Goal: Information Seeking & Learning: Learn about a topic

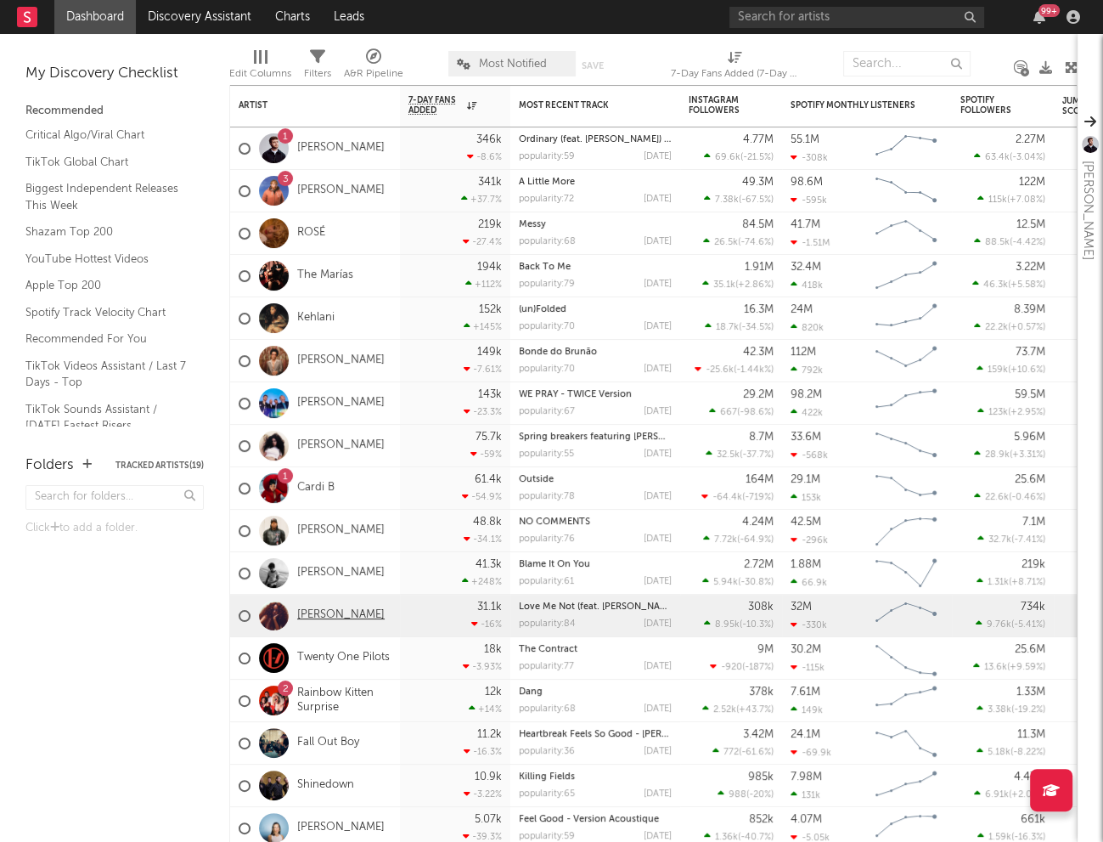
click at [319, 614] on link "[PERSON_NAME]" at bounding box center [340, 615] width 87 height 14
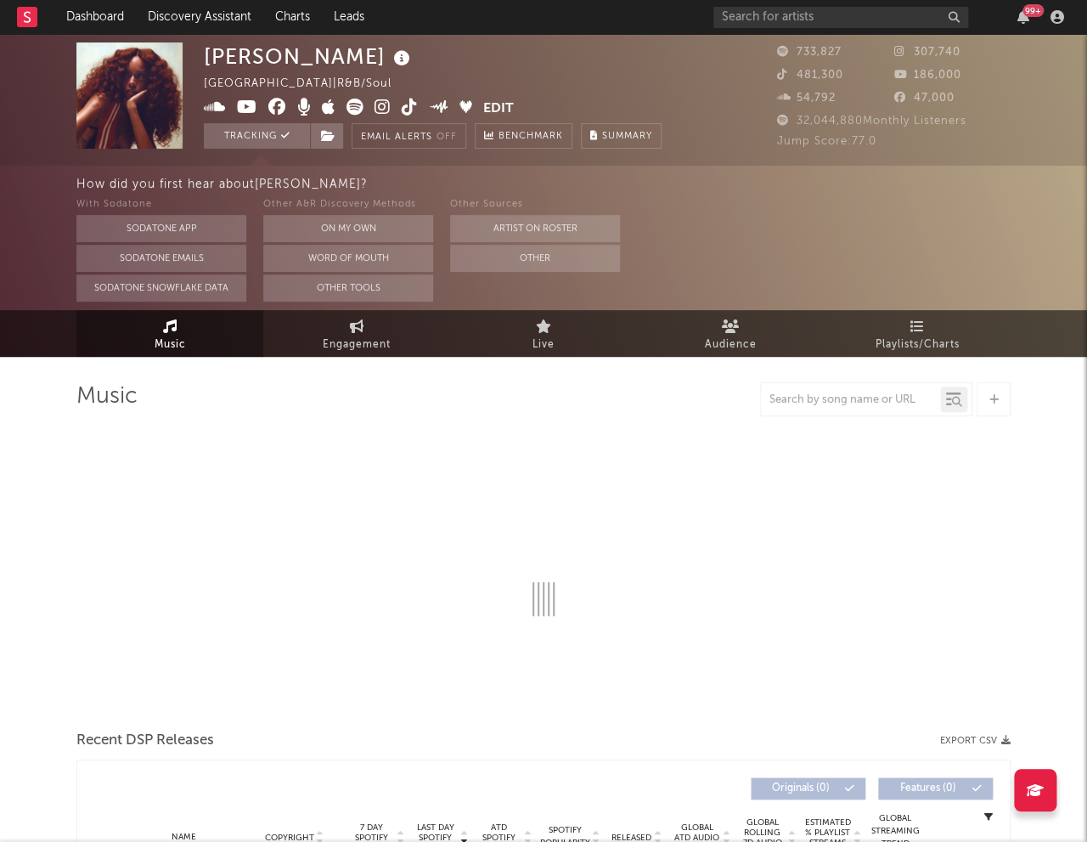
select select "6m"
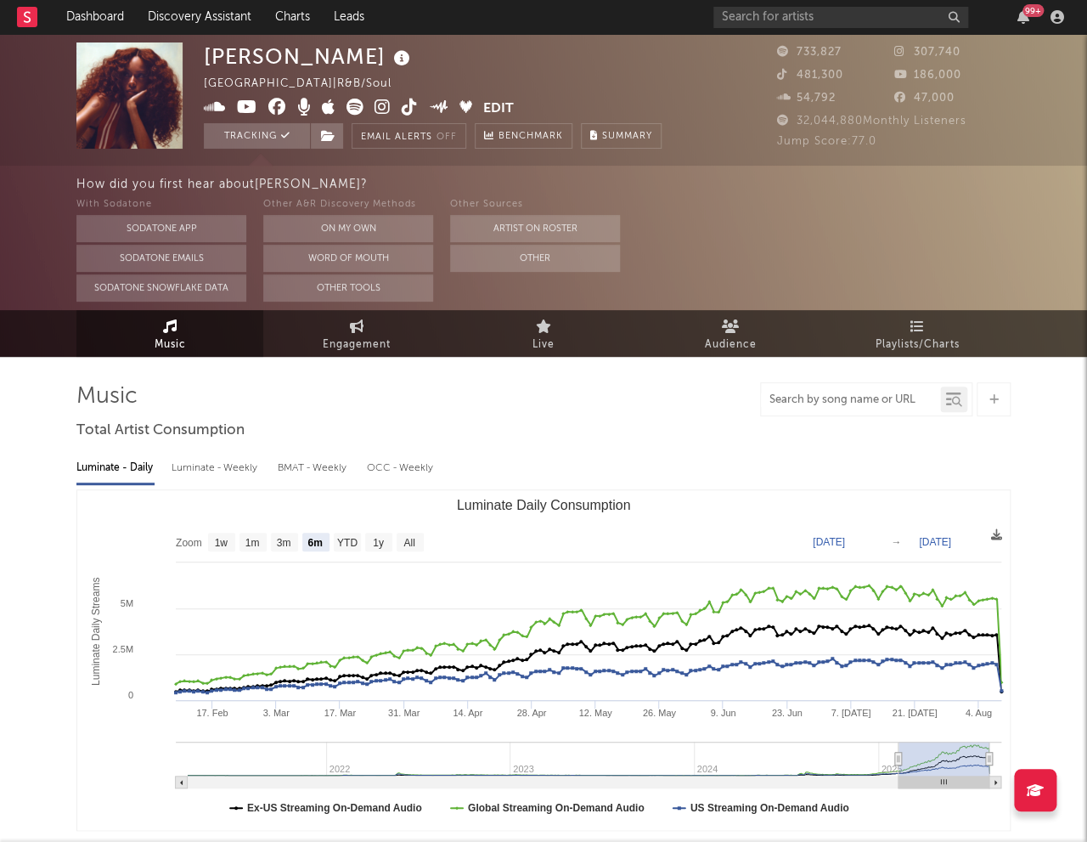
click at [813, 405] on input "text" at bounding box center [850, 400] width 179 height 14
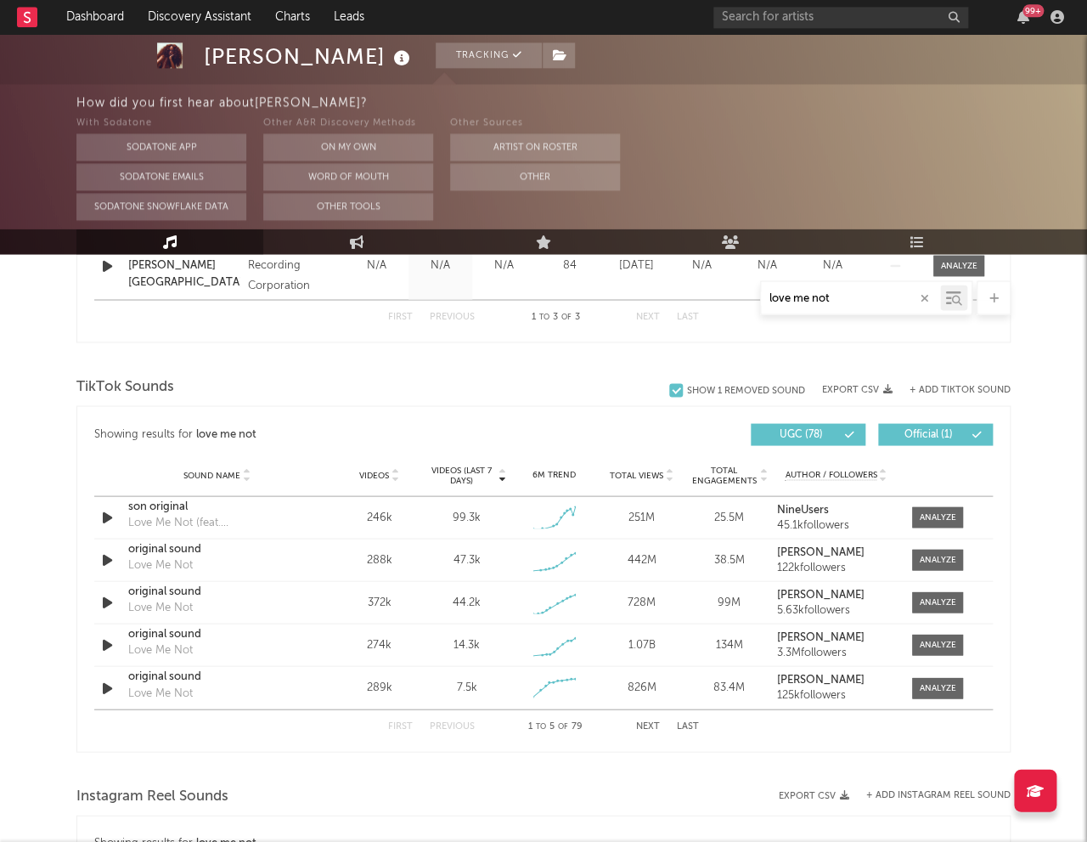
scroll to position [907, 0]
type input "love me not"
click at [927, 646] on div at bounding box center [938, 643] width 37 height 13
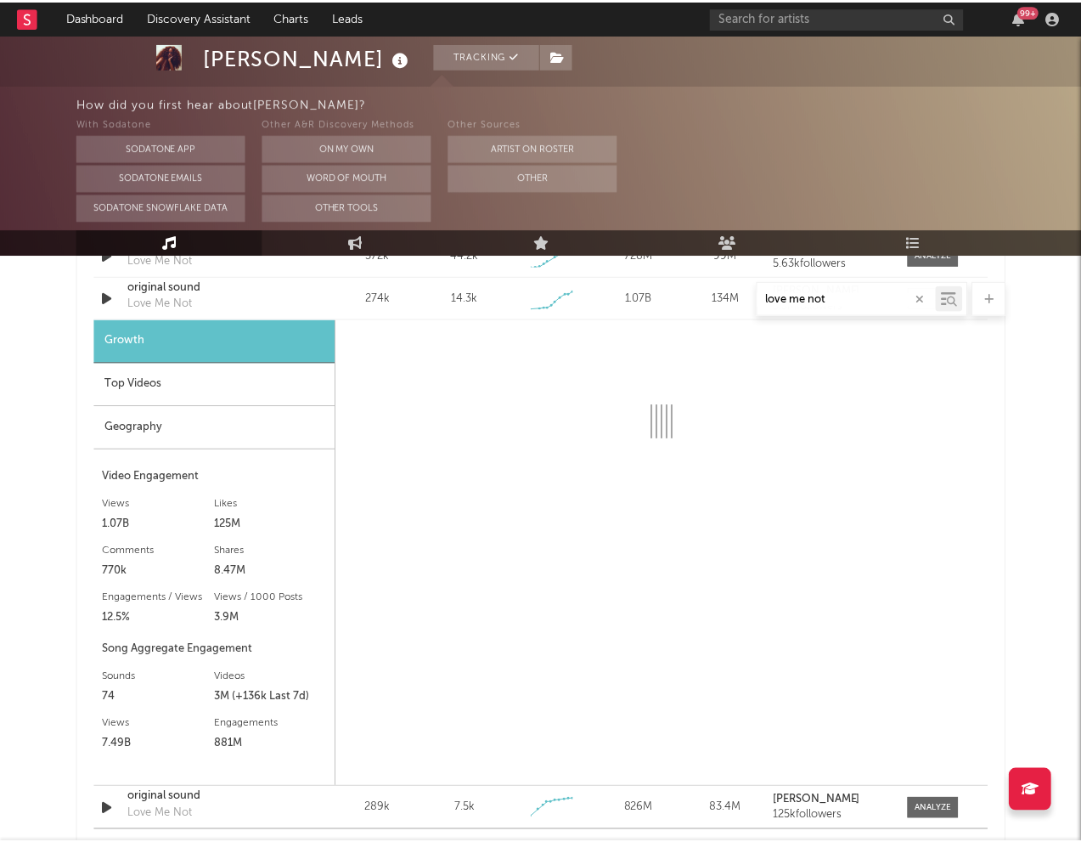
scroll to position [1256, 0]
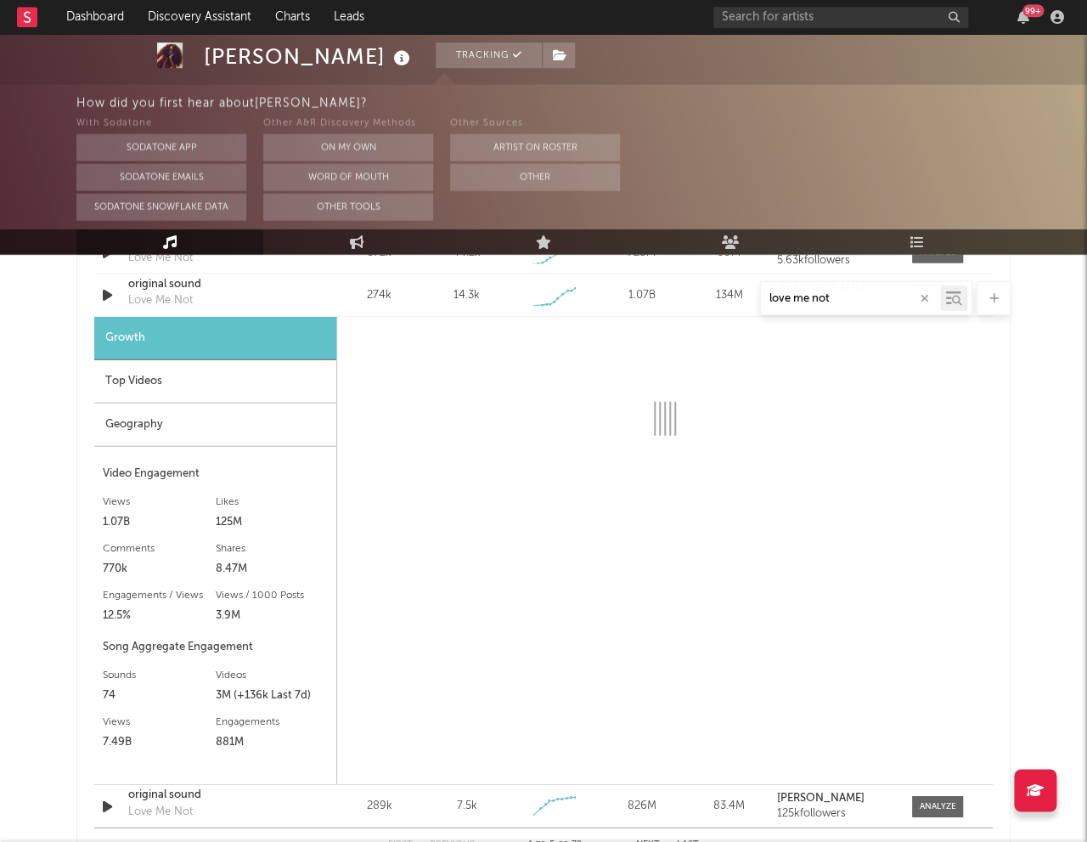
select select "1w"
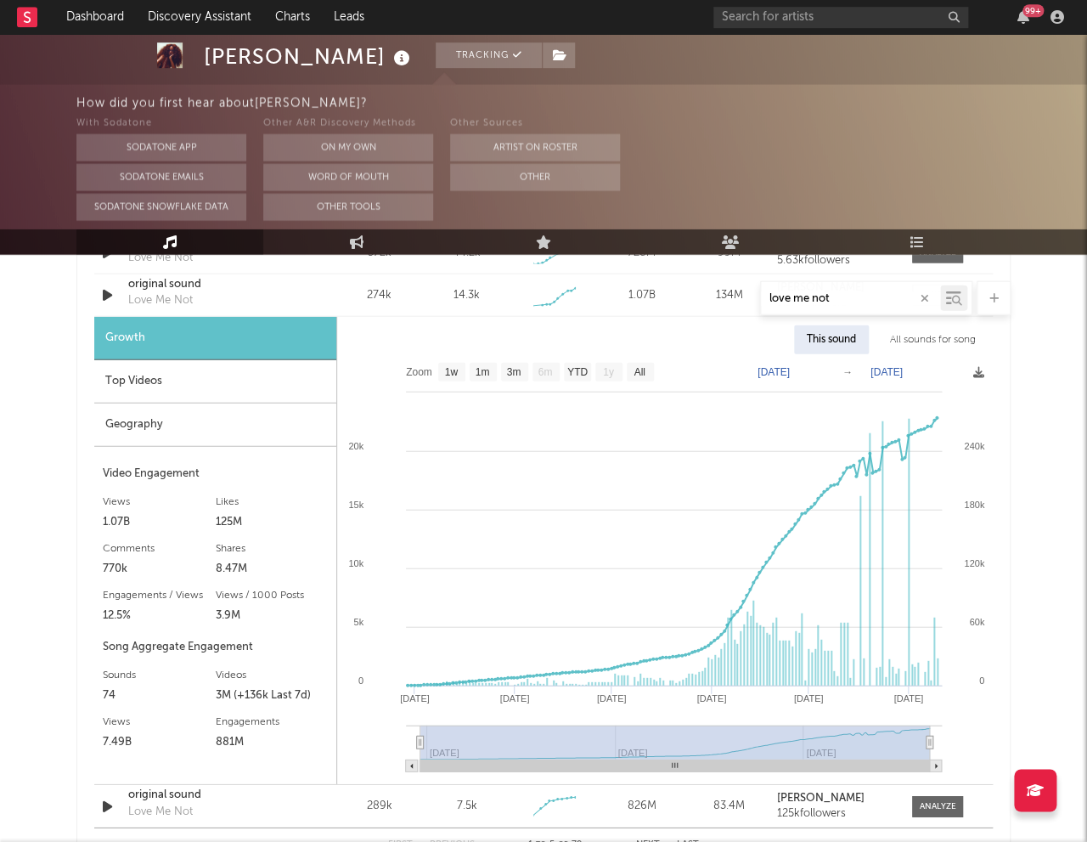
click at [35, 335] on div "[PERSON_NAME] Tracking [GEOGRAPHIC_DATA] | R&B/Soul Edit Tracking Email Alerts …" at bounding box center [543, 396] width 1087 height 3236
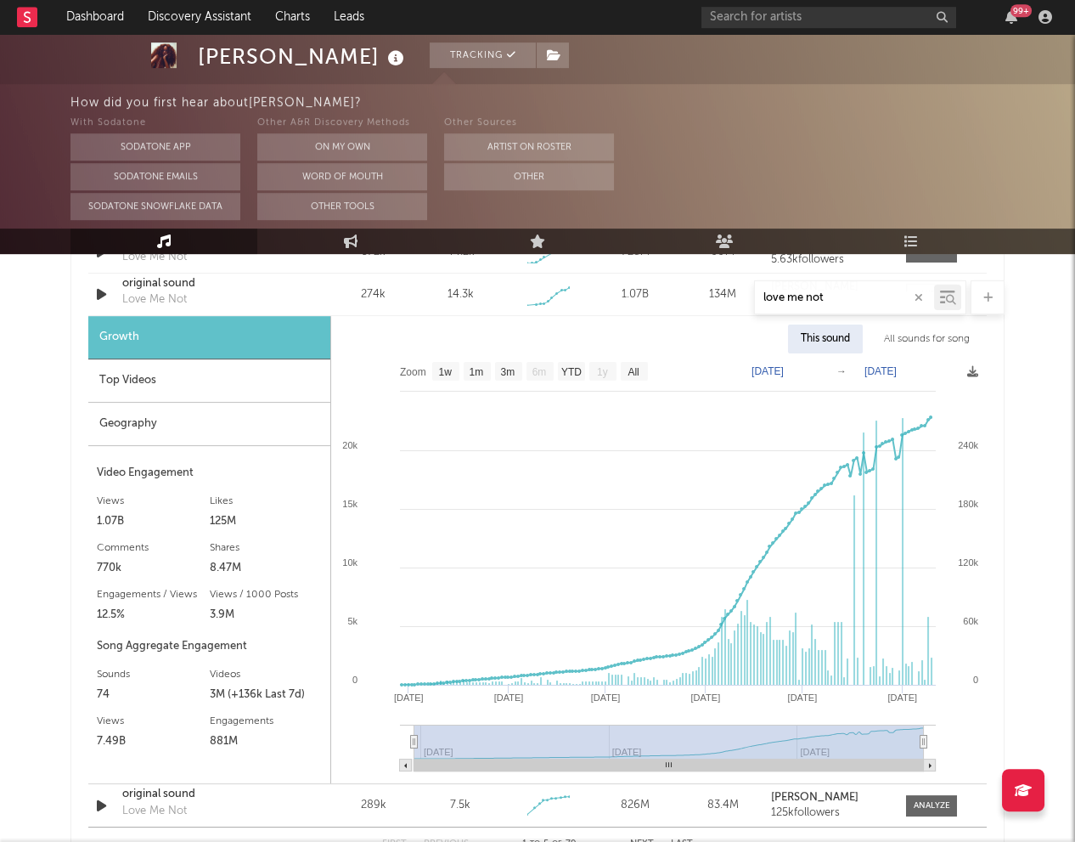
scroll to position [1259, 0]
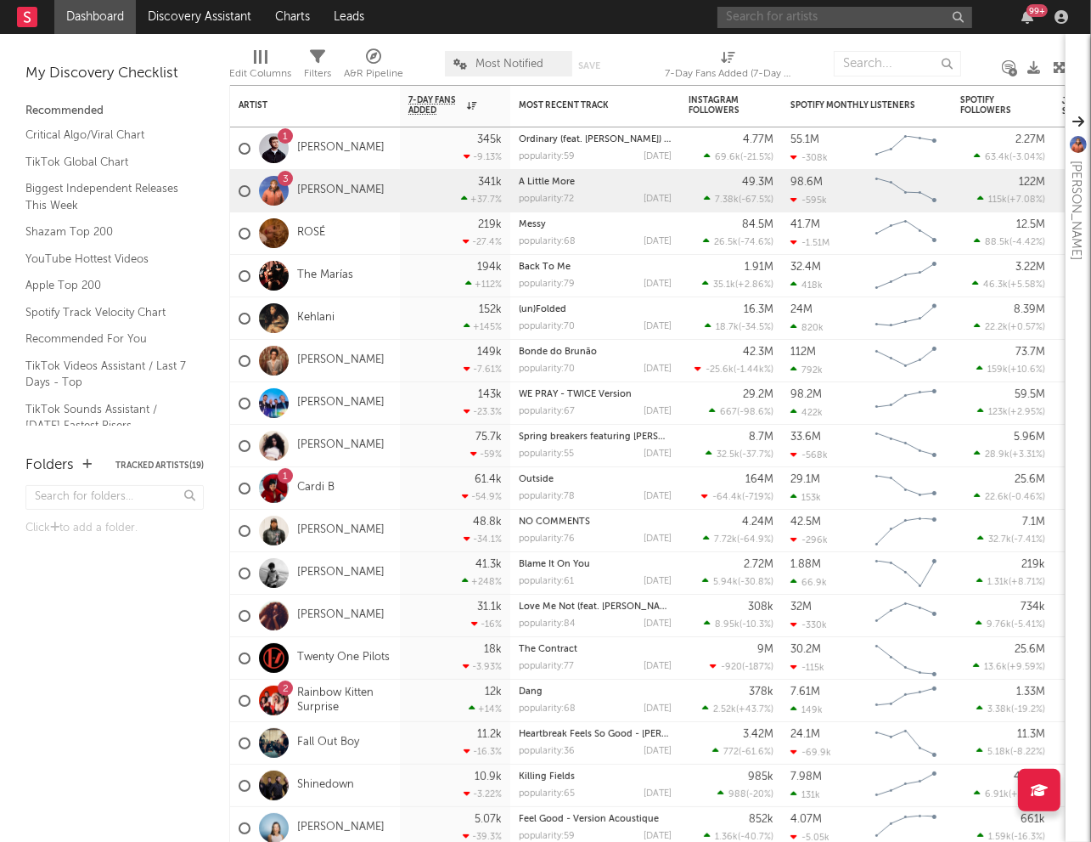
click at [781, 8] on input "text" at bounding box center [845, 17] width 255 height 21
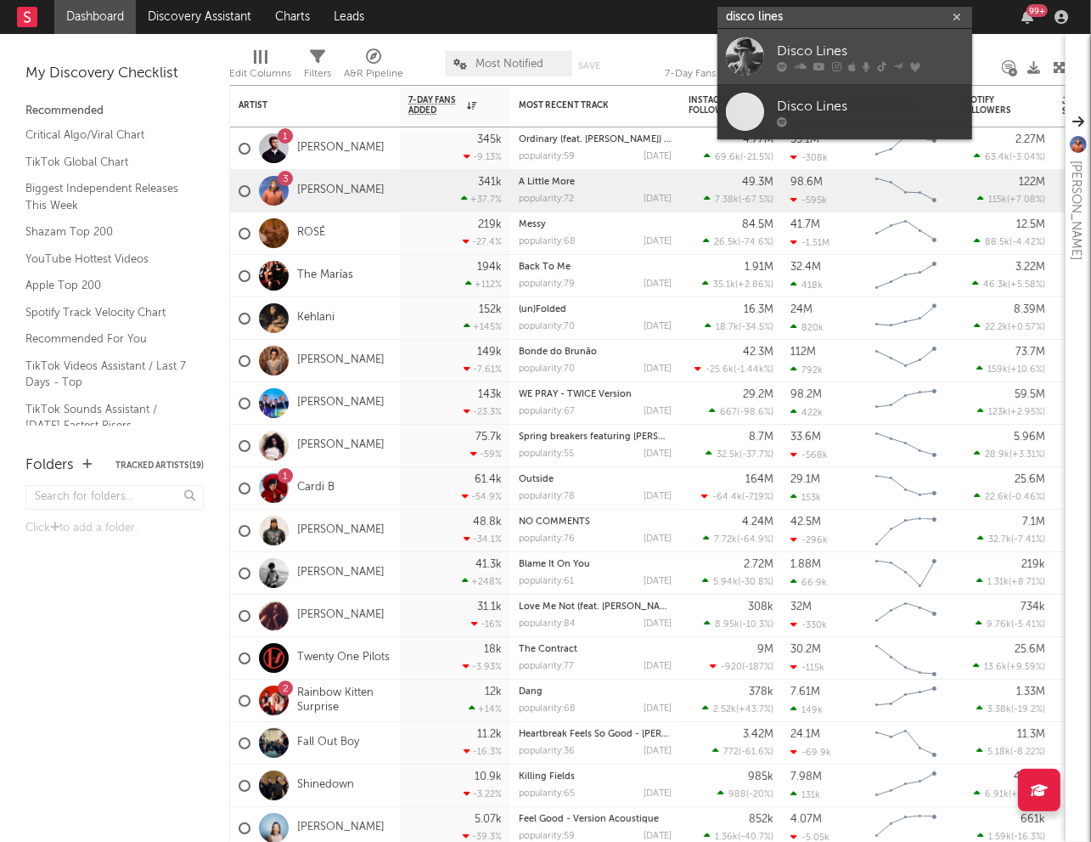
type input "disco lines"
click at [788, 52] on div "Disco Lines" at bounding box center [870, 51] width 187 height 20
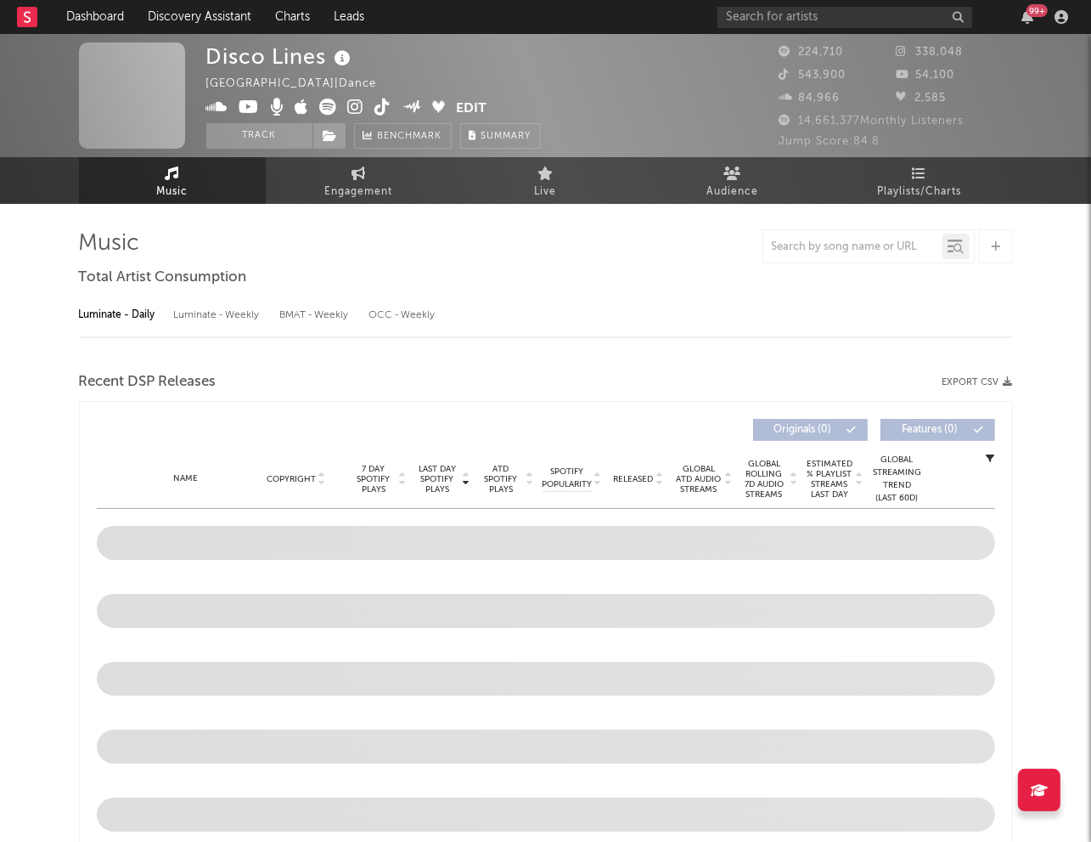
select select "6m"
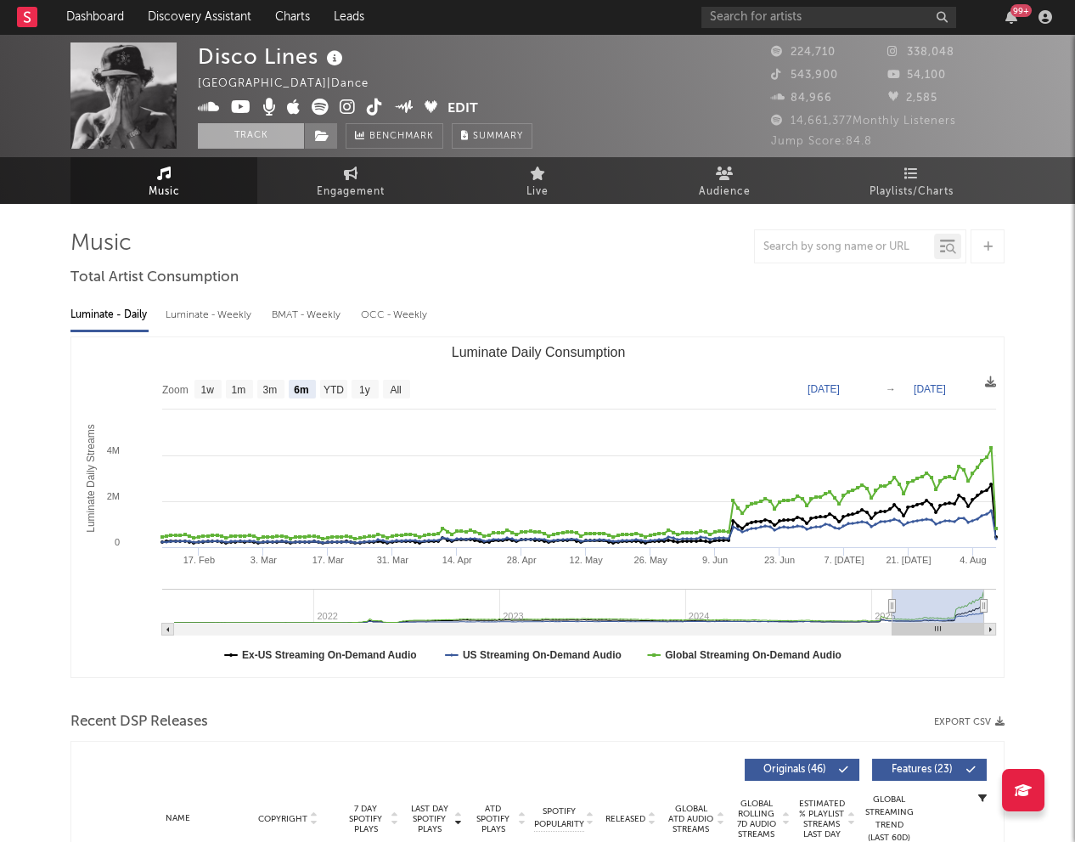
click at [261, 137] on button "Track" at bounding box center [251, 135] width 106 height 25
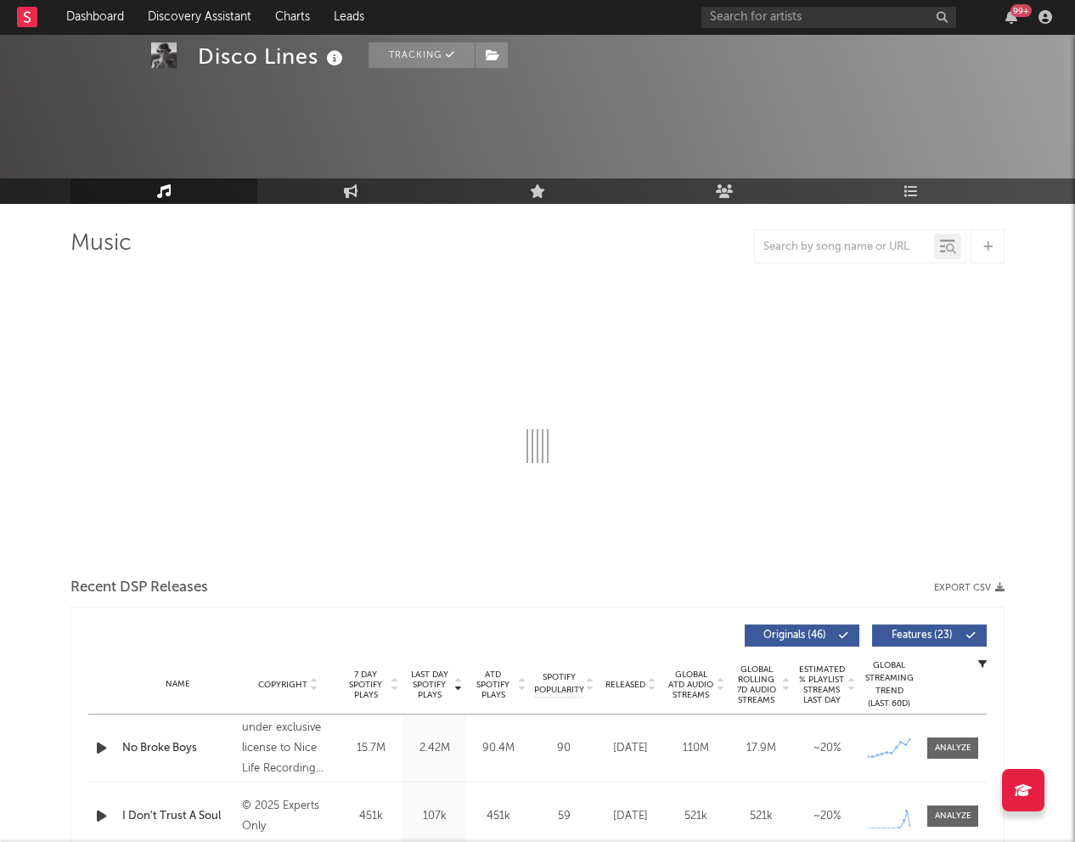
select select "6m"
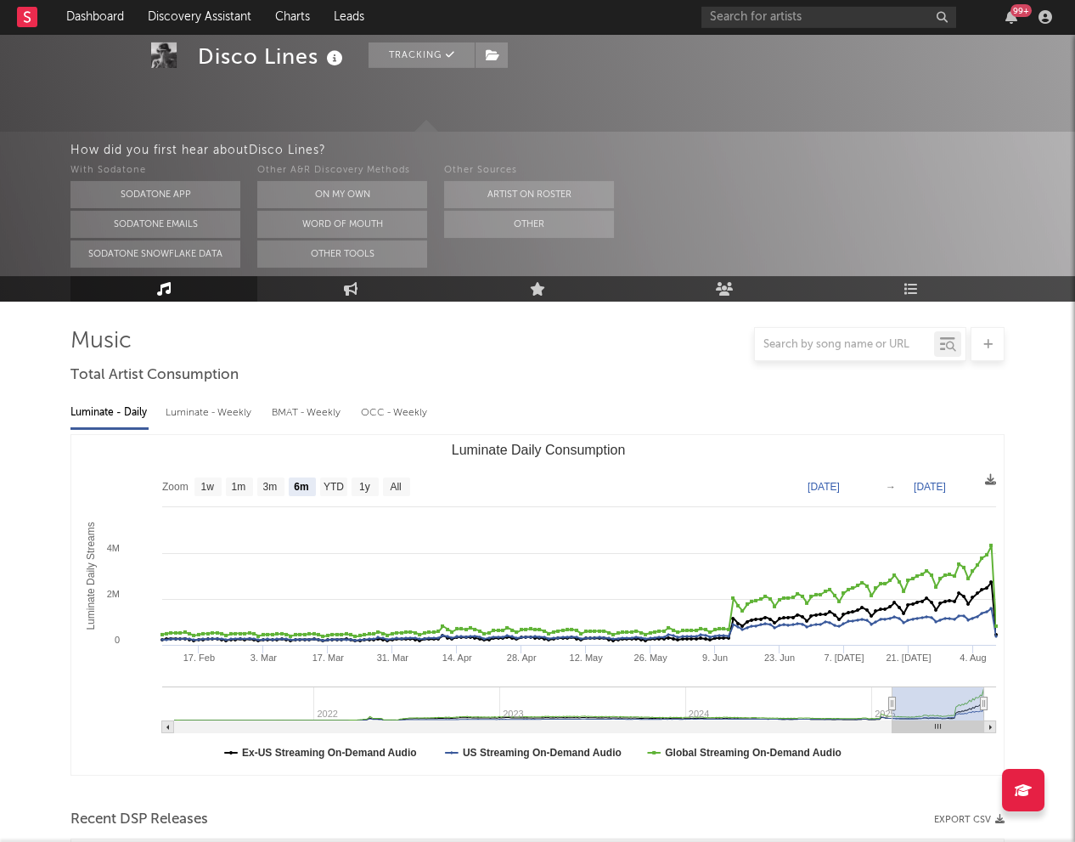
scroll to position [208, 0]
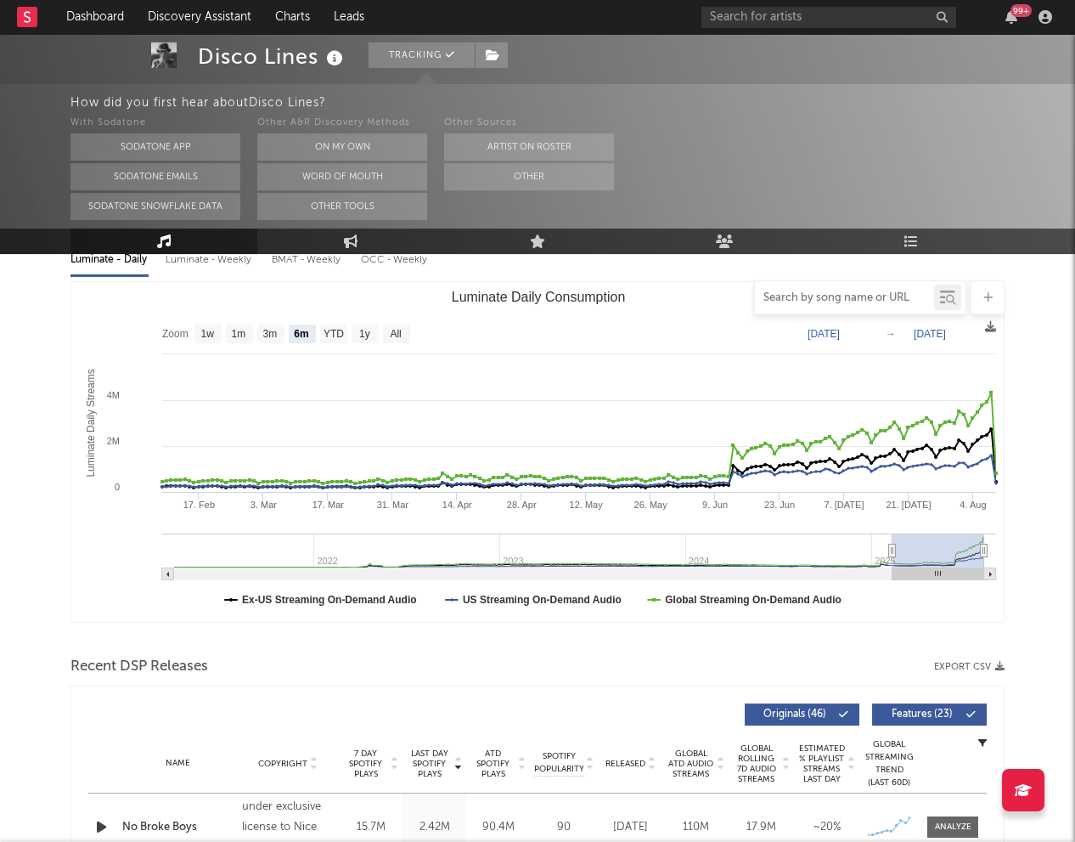
click at [788, 295] on input "text" at bounding box center [844, 298] width 179 height 14
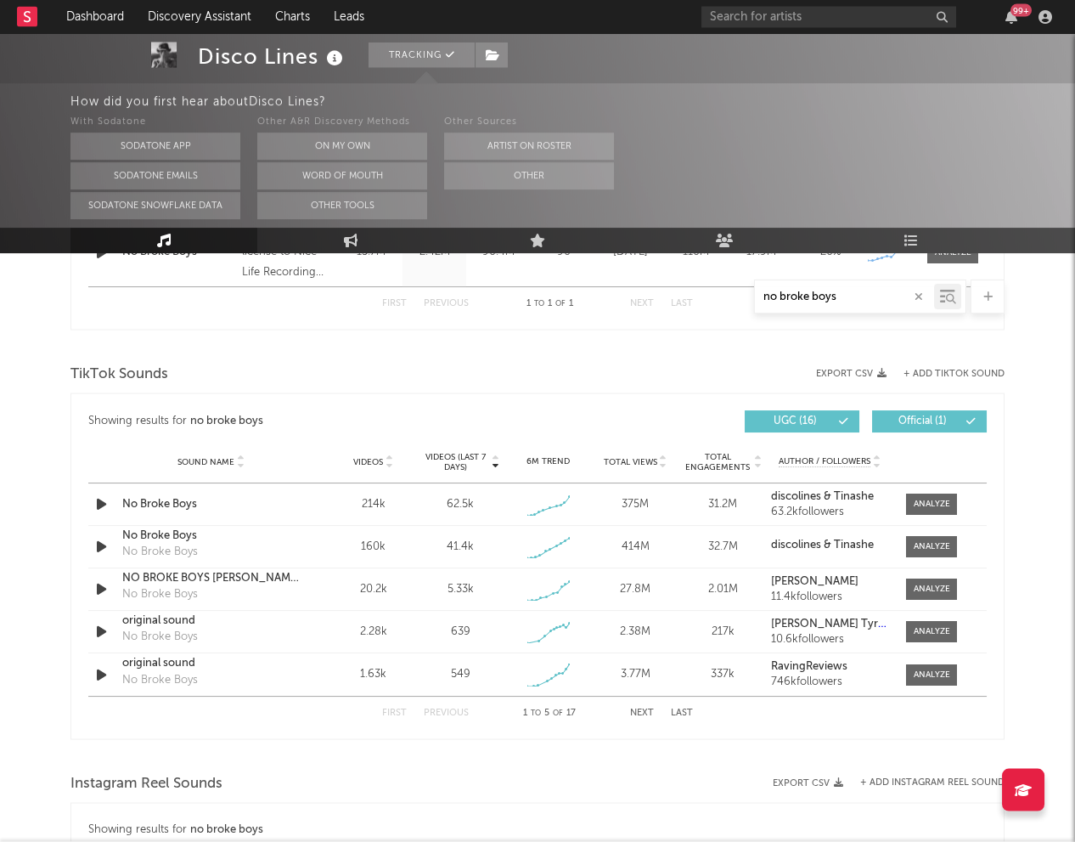
scroll to position [785, 0]
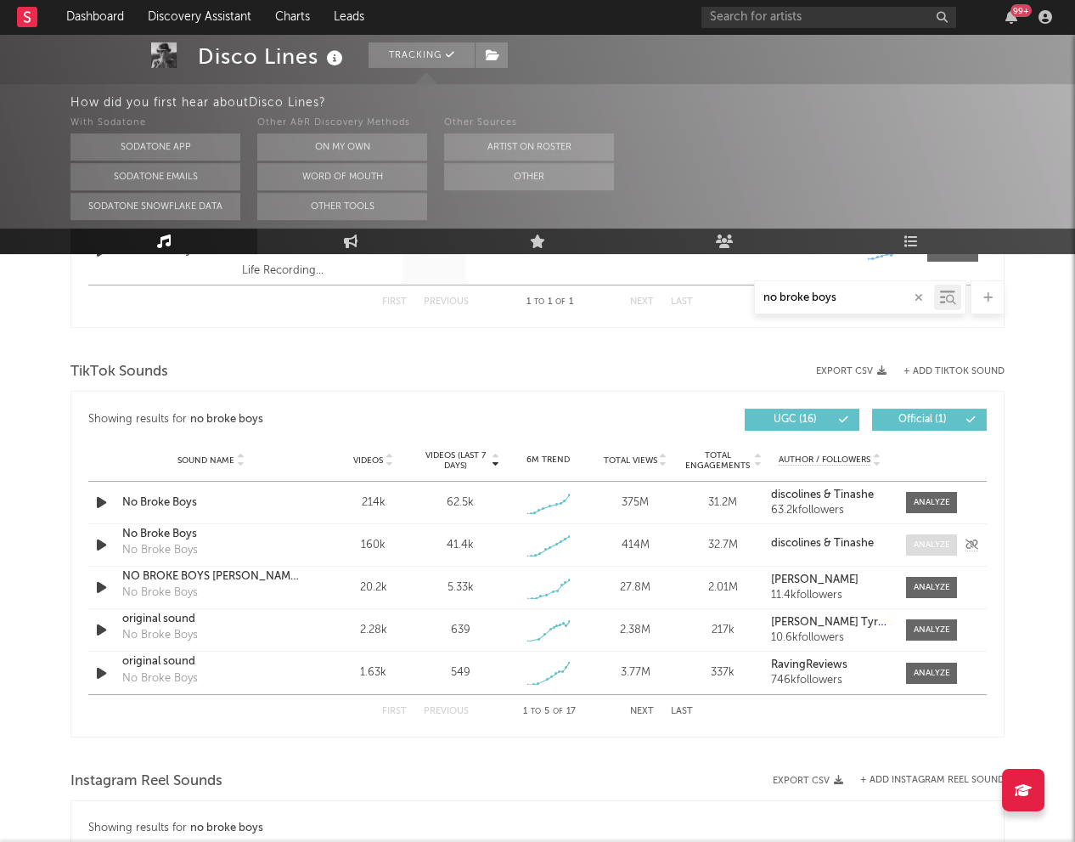
type input "no broke boys"
click at [927, 549] on div at bounding box center [932, 544] width 37 height 13
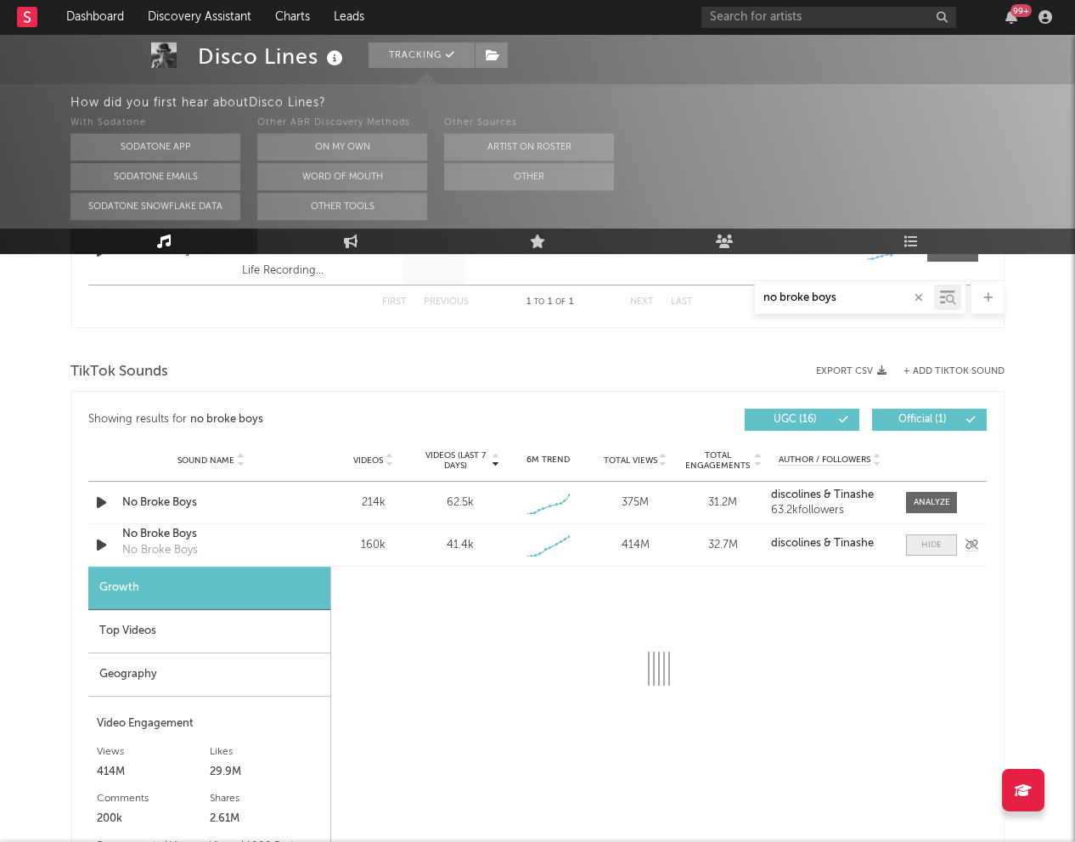
select select "1w"
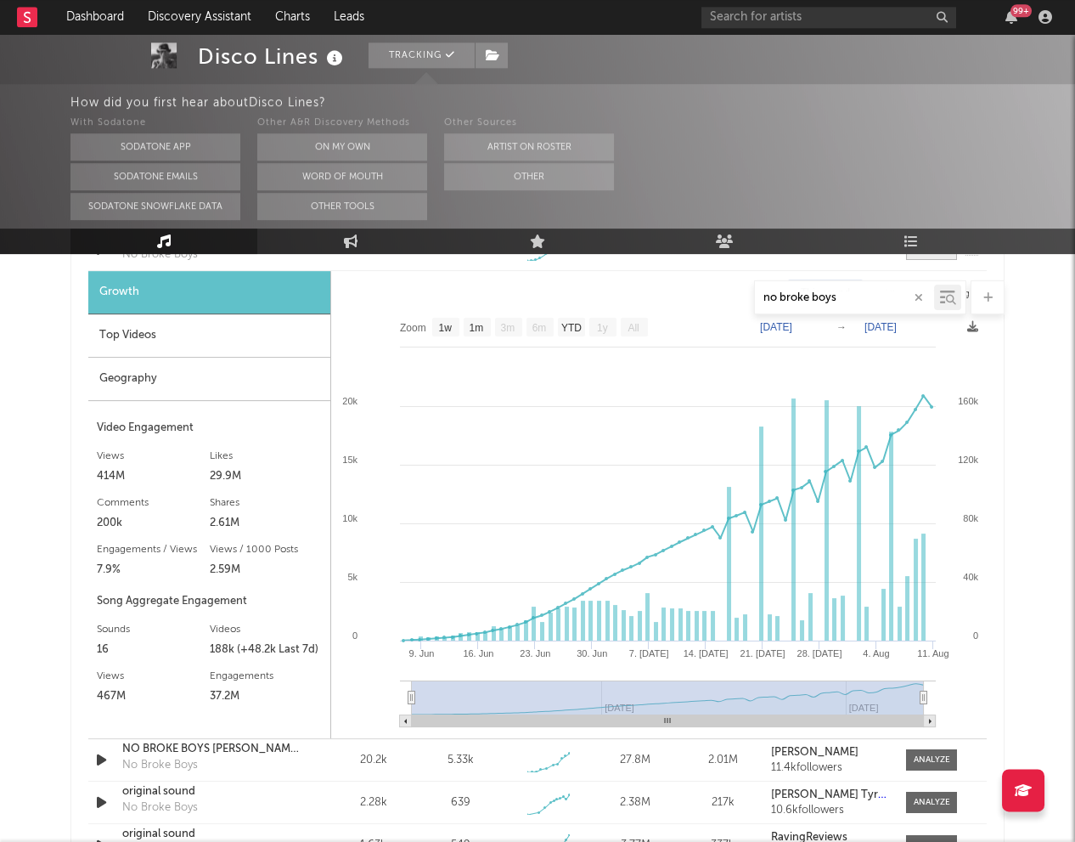
scroll to position [1081, 0]
click at [75, 20] on link "Dashboard" at bounding box center [95, 17] width 82 height 34
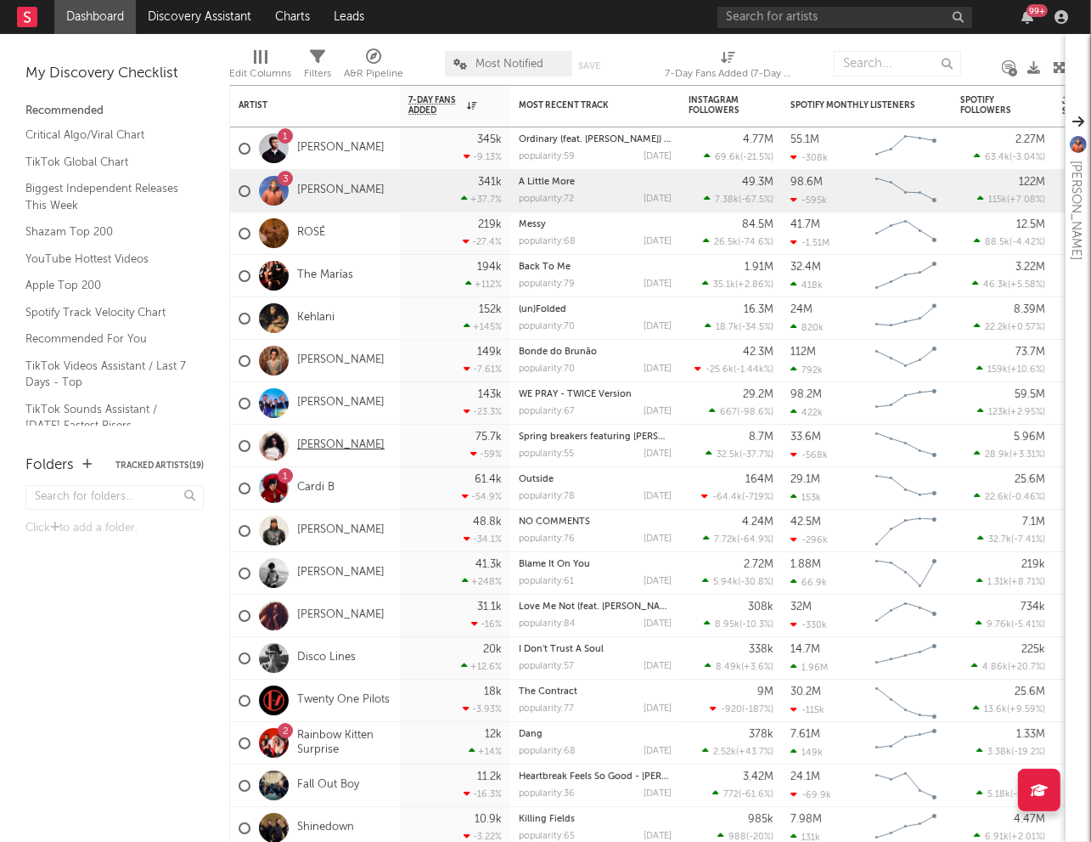
click at [308, 449] on link "[PERSON_NAME]" at bounding box center [340, 445] width 87 height 14
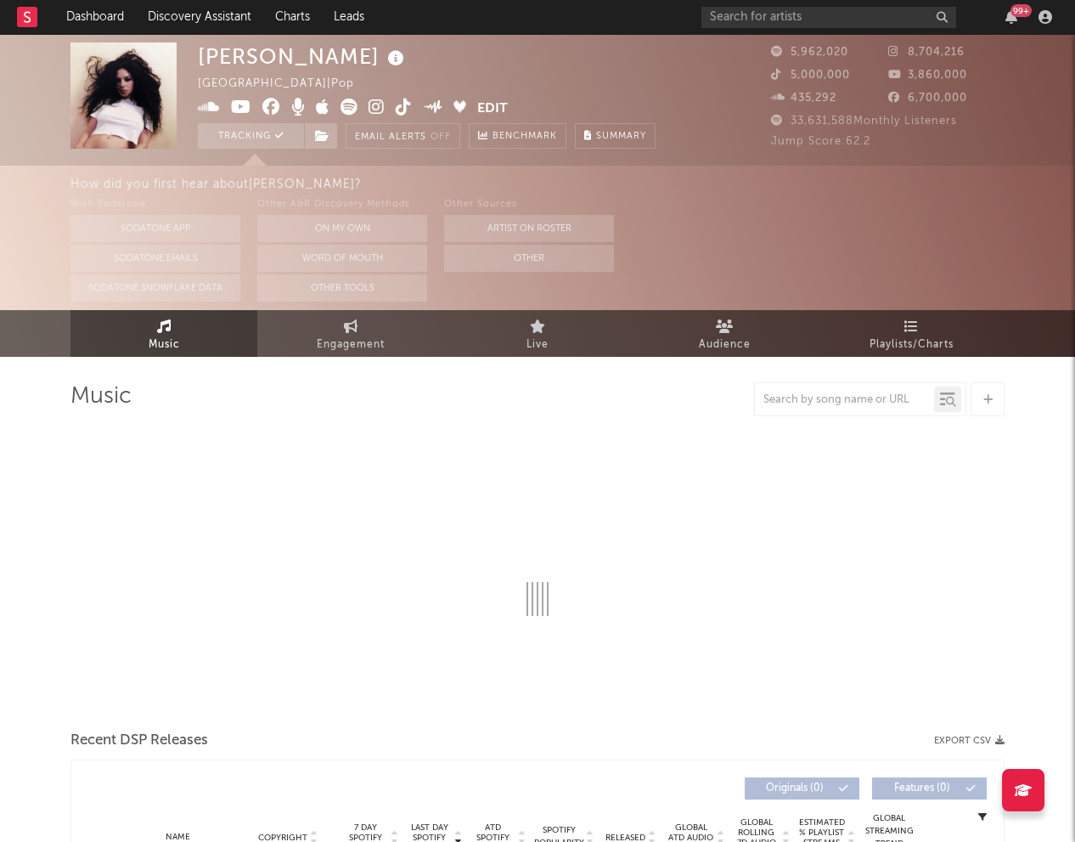
select select "6m"
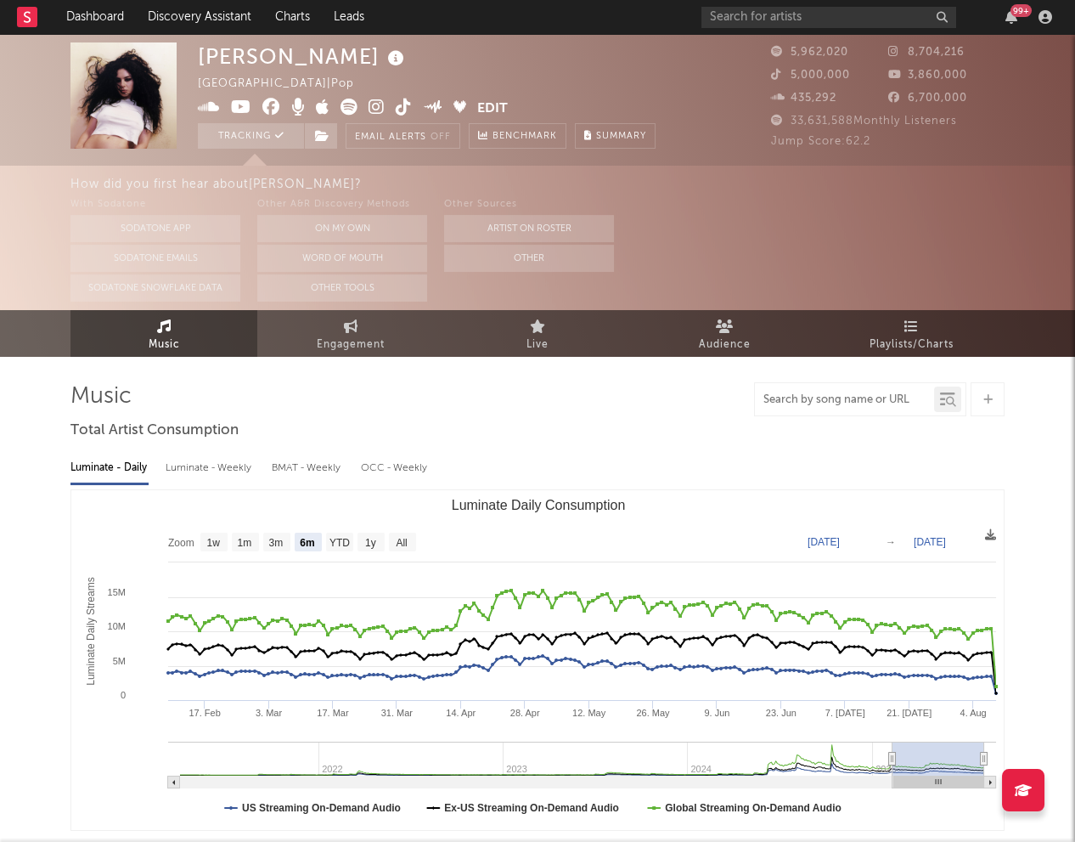
click at [837, 406] on input "text" at bounding box center [844, 400] width 179 height 14
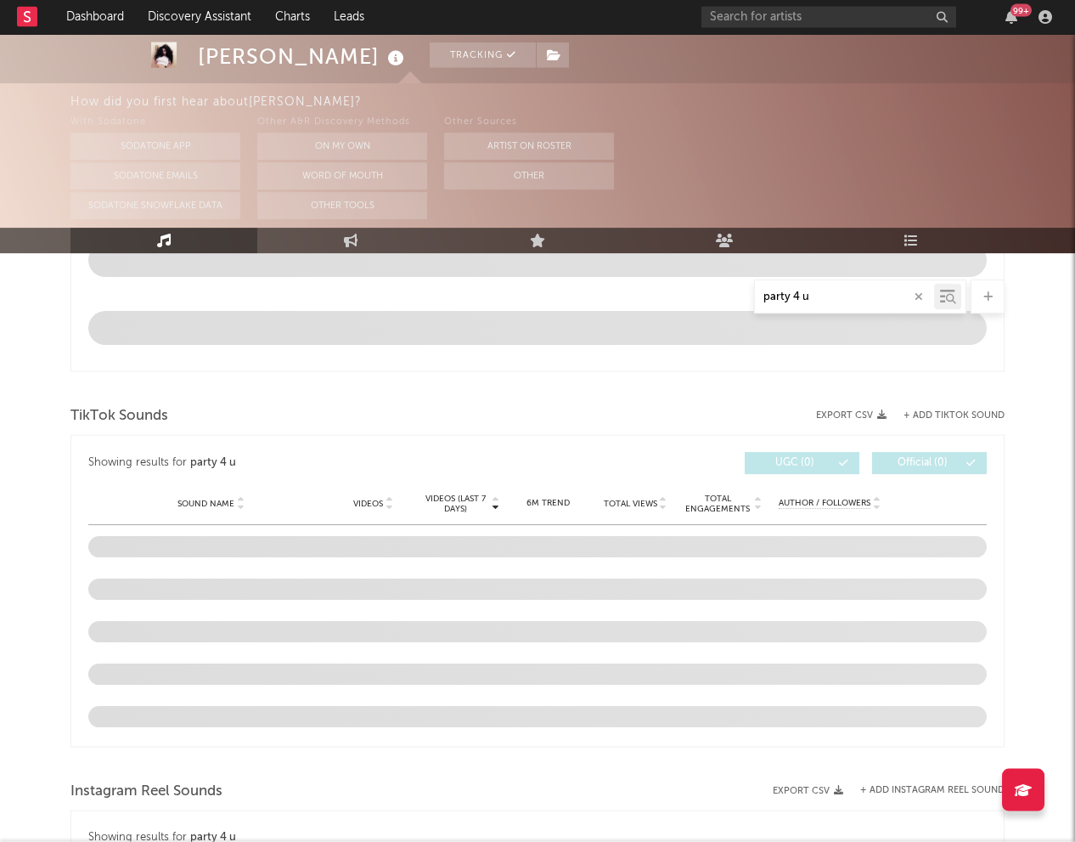
scroll to position [984, 0]
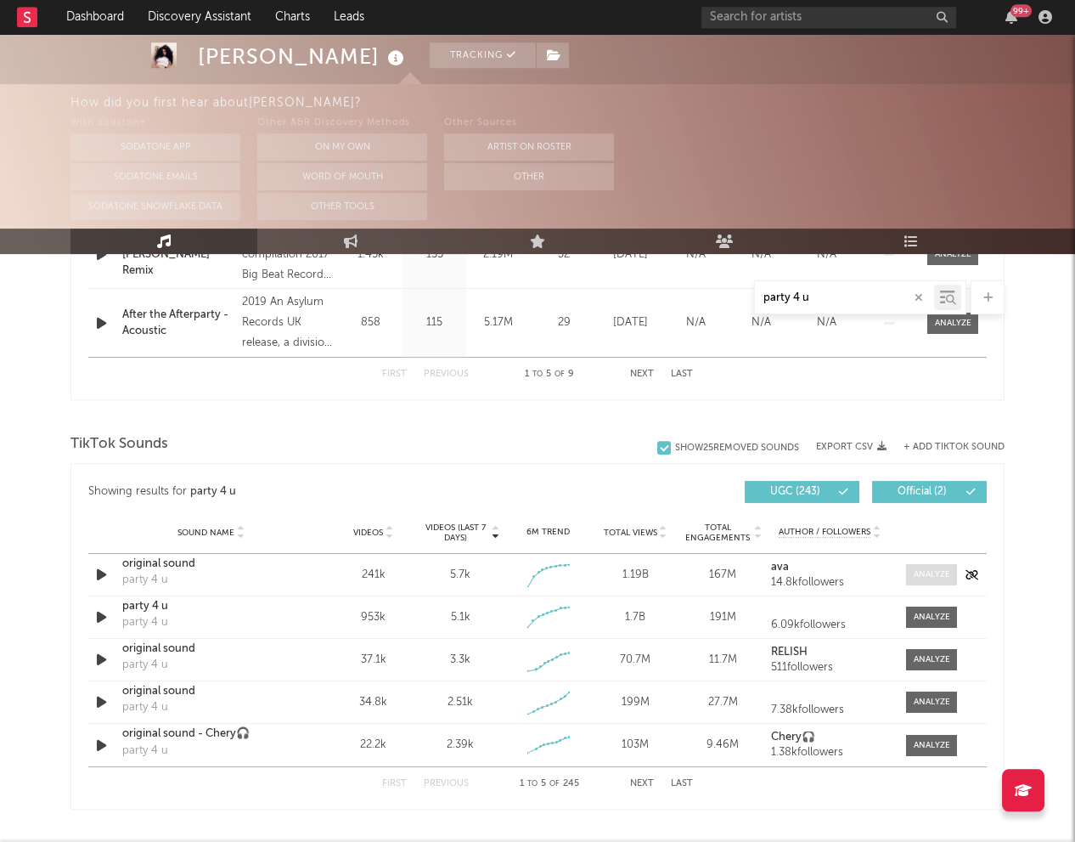
type input "party 4 u"
click at [920, 572] on div at bounding box center [932, 574] width 37 height 13
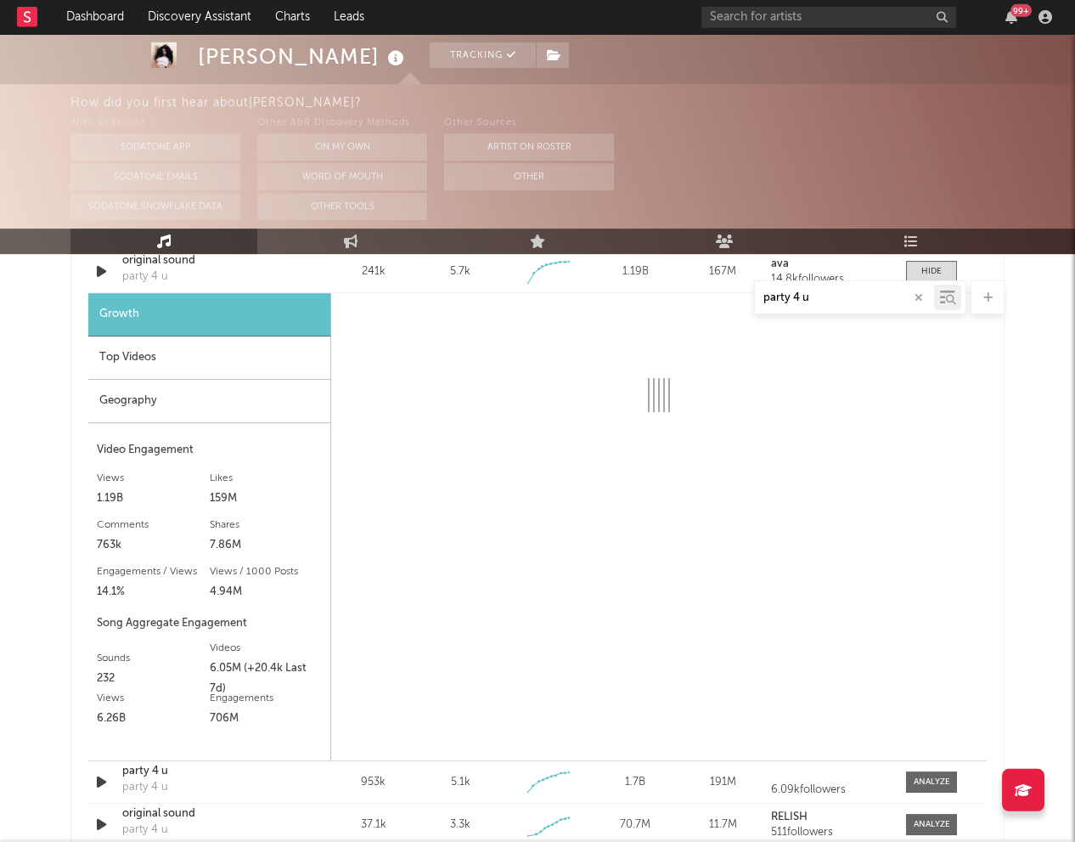
scroll to position [1288, 0]
select select "6m"
